Goal: Navigation & Orientation: Find specific page/section

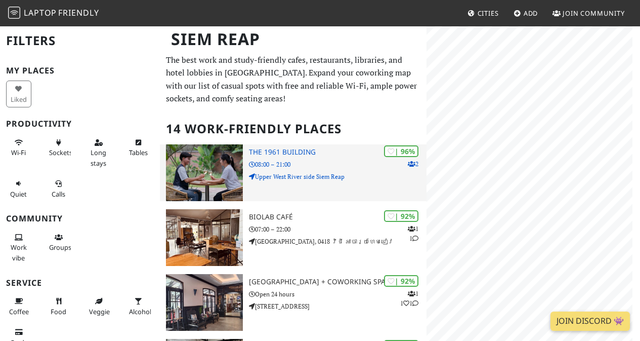
drag, startPoint x: 0, startPoint y: 0, endPoint x: 212, endPoint y: 178, distance: 276.3
click at [212, 178] on img at bounding box center [204, 172] width 77 height 57
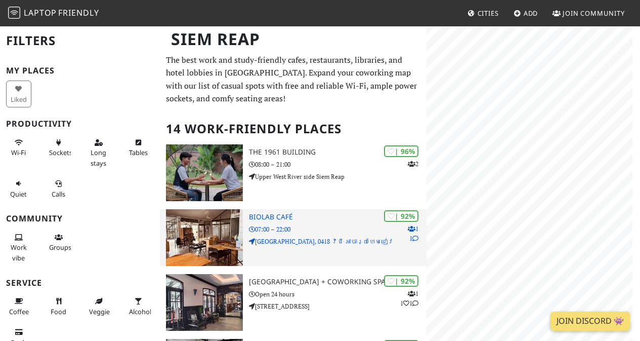
click at [205, 237] on img at bounding box center [204, 237] width 77 height 57
